Goal: Find specific page/section: Find specific page/section

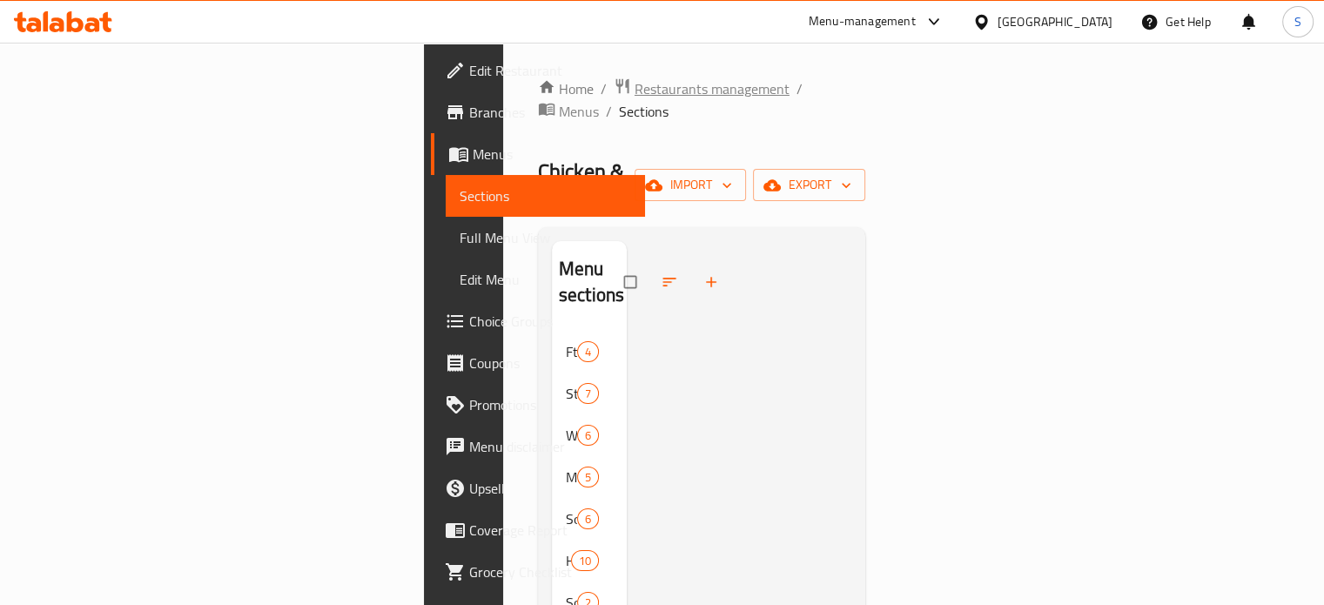
click at [635, 98] on span "Restaurants management" at bounding box center [712, 88] width 155 height 21
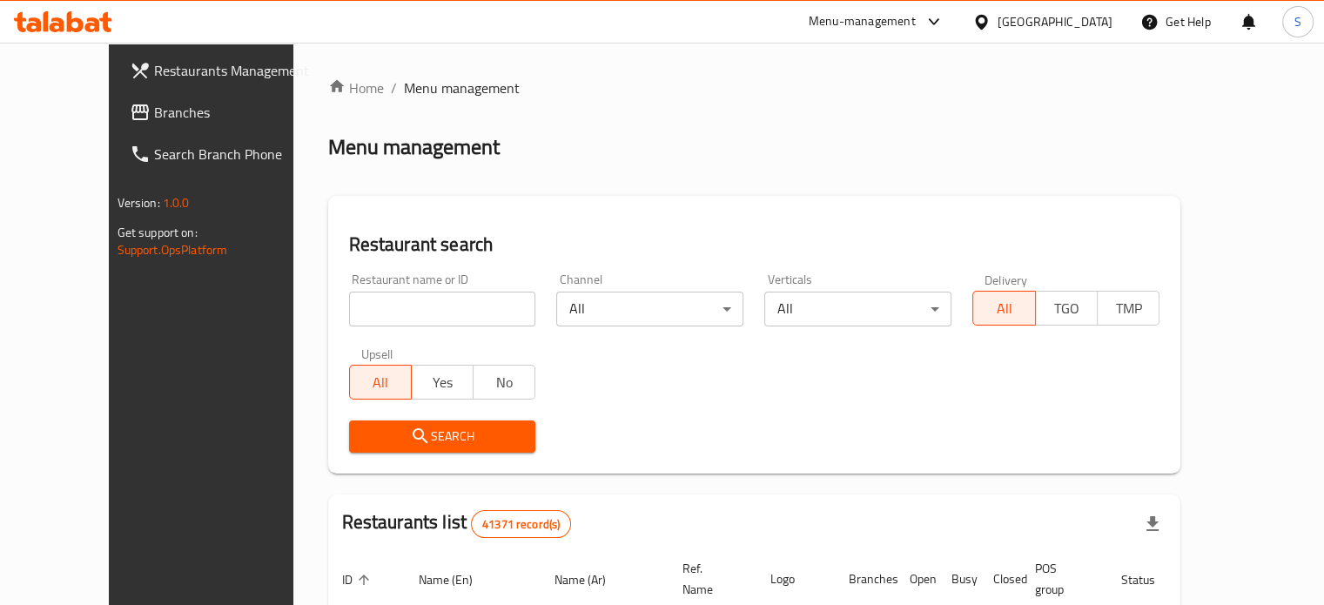
click at [916, 14] on div "Menu-management" at bounding box center [862, 21] width 107 height 21
click at [867, 107] on div "Agent Campaigns Center" at bounding box center [848, 116] width 131 height 19
